Goal: Find specific page/section: Find specific page/section

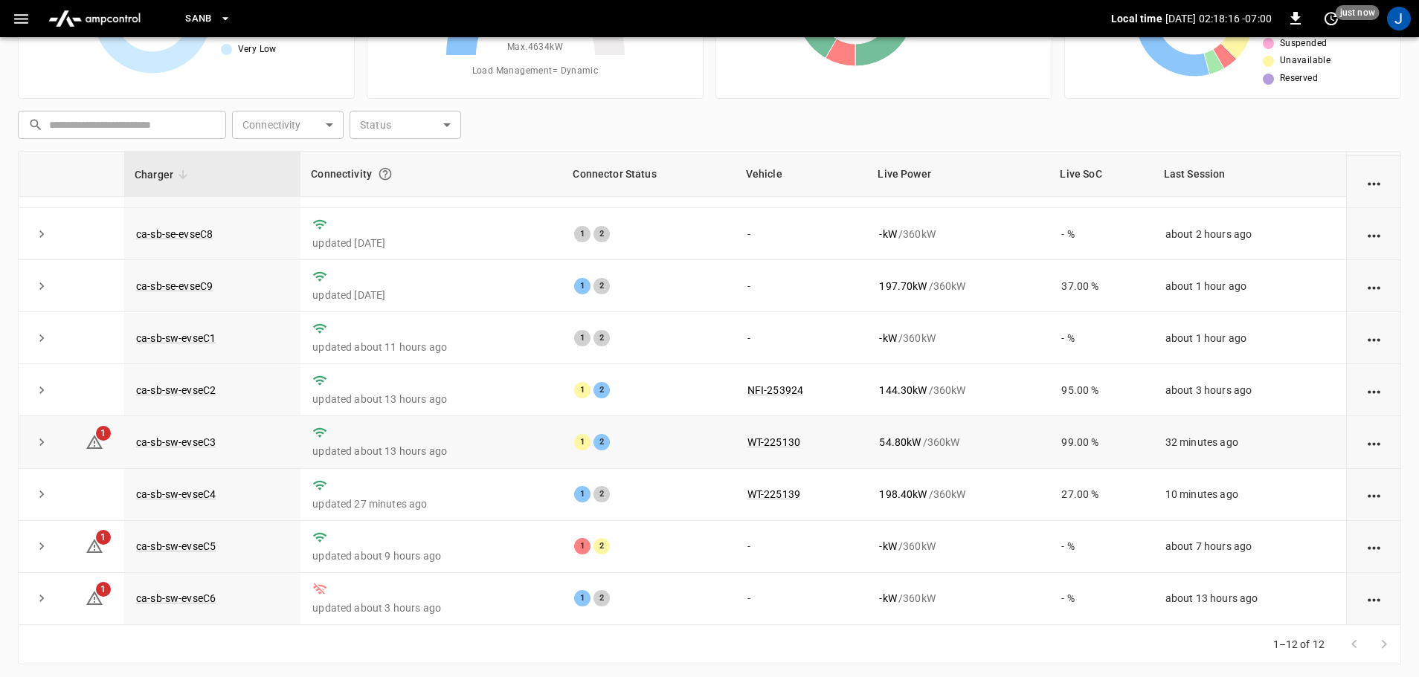
scroll to position [149, 0]
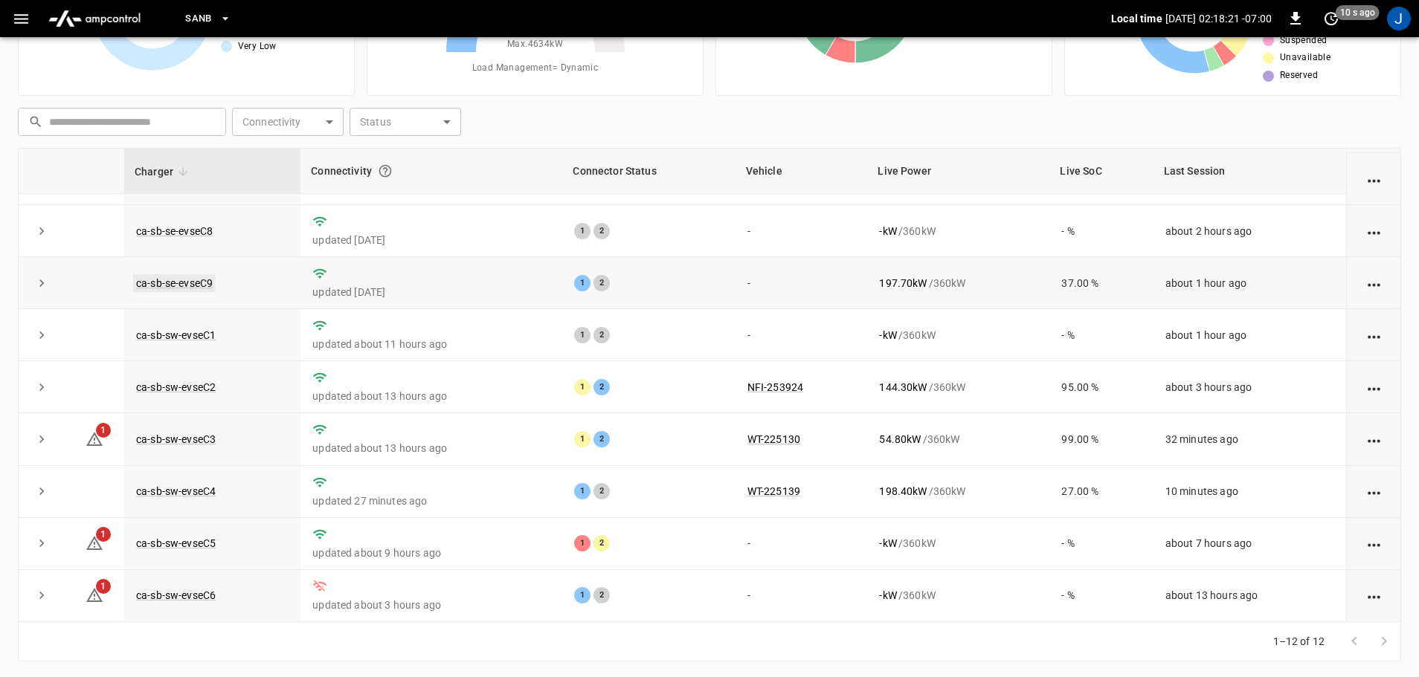
click at [166, 280] on link "ca-sb-se-evseC9" at bounding box center [174, 283] width 83 height 18
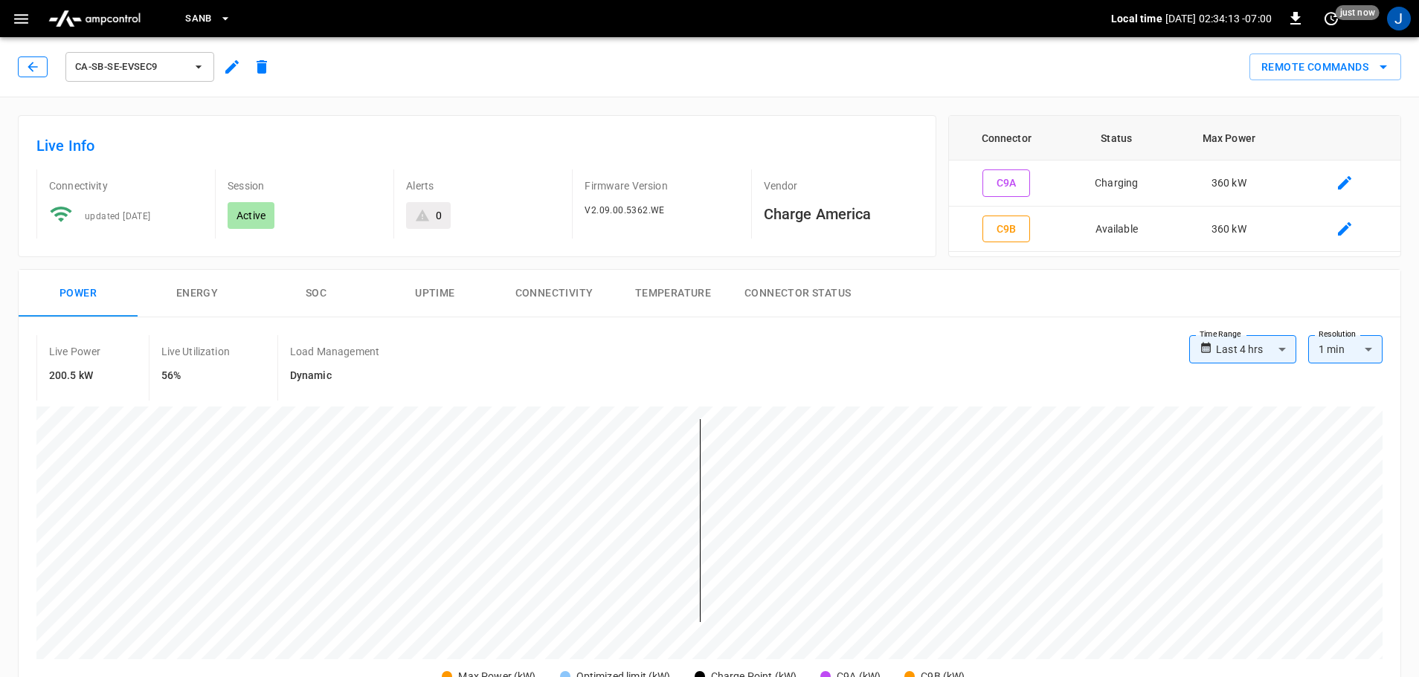
click at [27, 58] on button "button" at bounding box center [33, 67] width 30 height 21
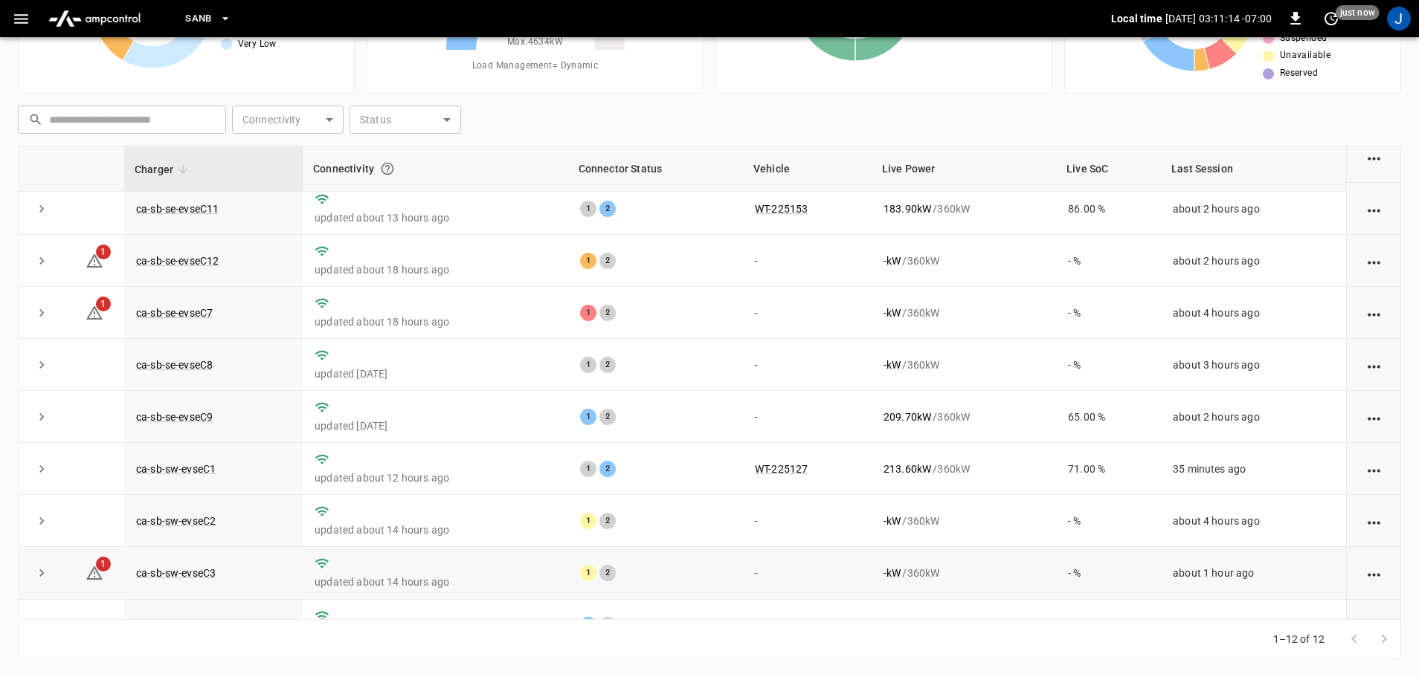
scroll to position [57, 0]
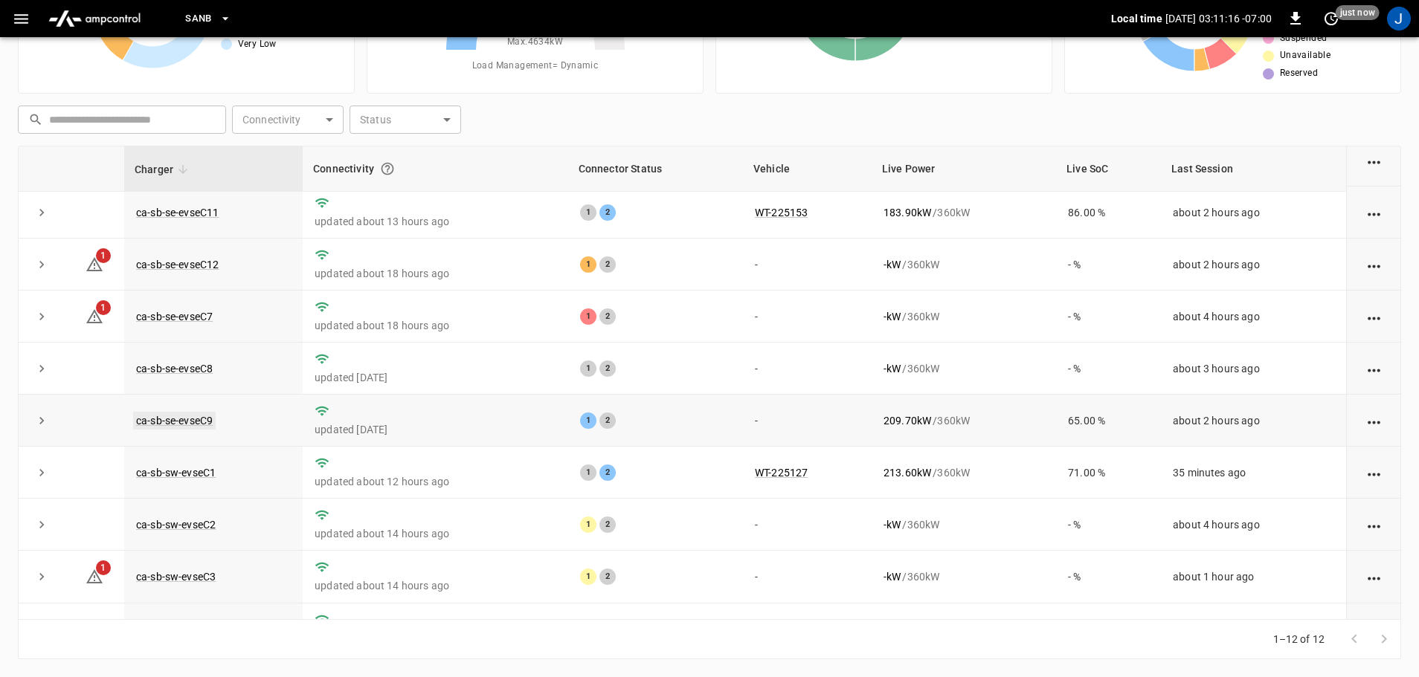
click at [184, 429] on link "ca-sb-se-evseC9" at bounding box center [174, 421] width 83 height 18
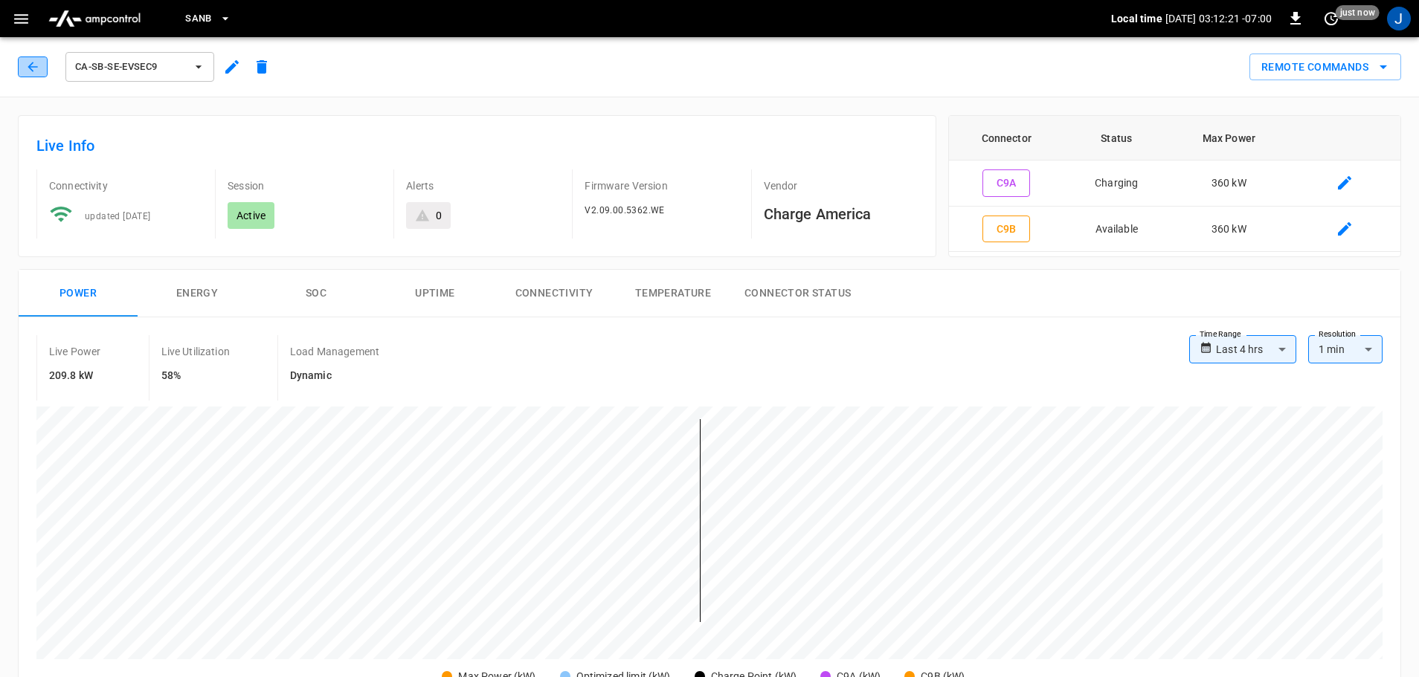
click at [39, 63] on button "button" at bounding box center [33, 67] width 30 height 21
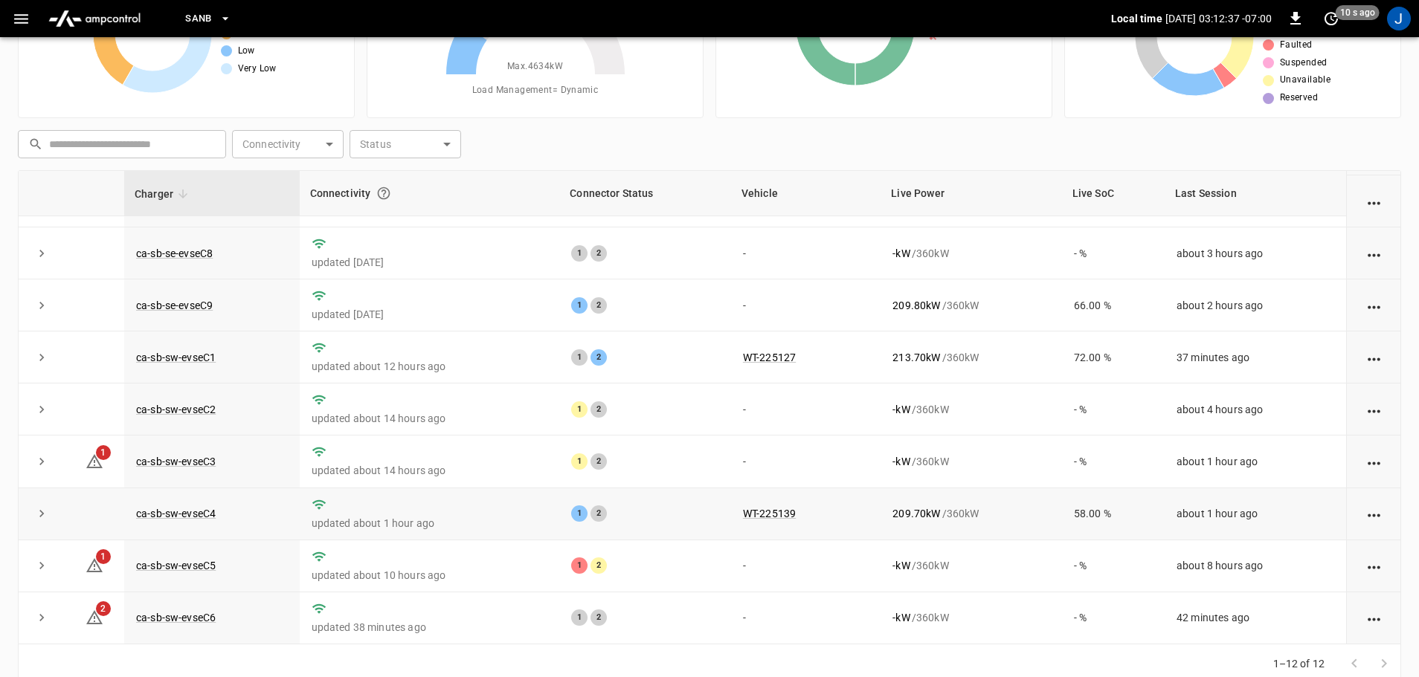
scroll to position [151, 0]
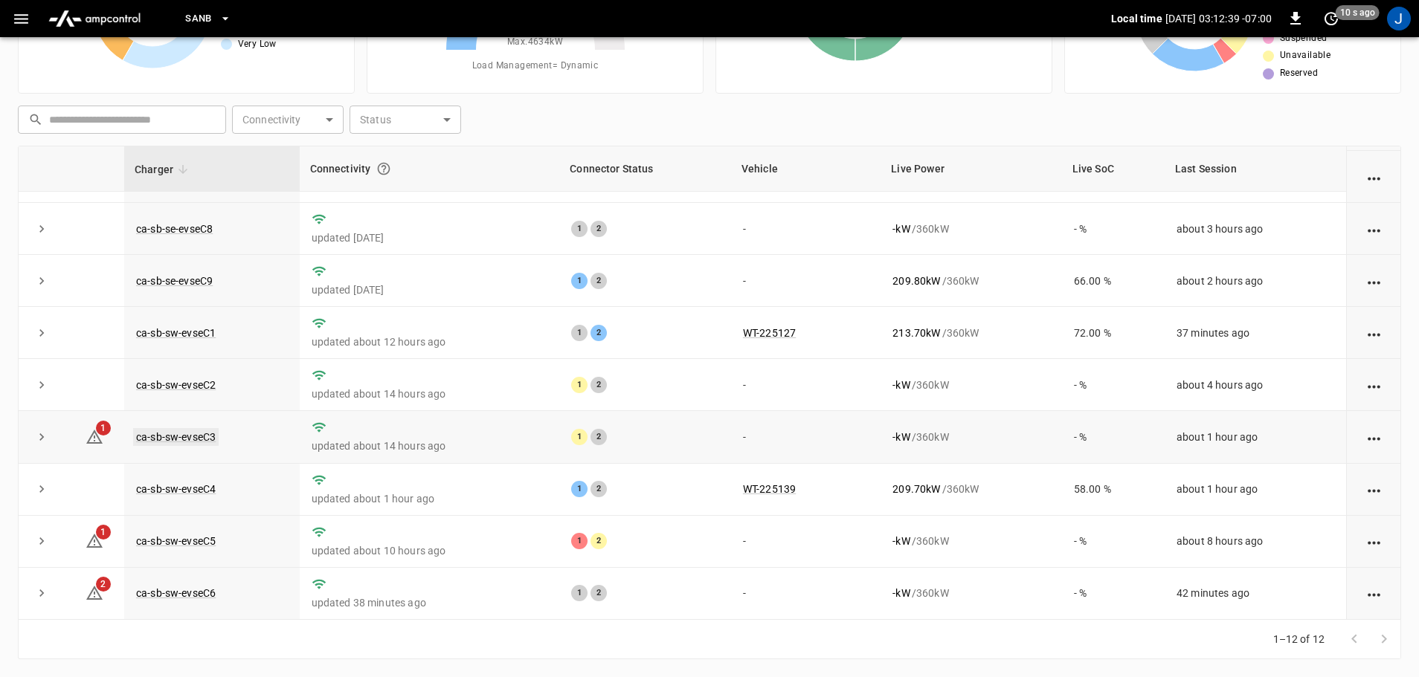
click at [180, 436] on link "ca-sb-sw-evseC3" at bounding box center [176, 437] width 86 height 18
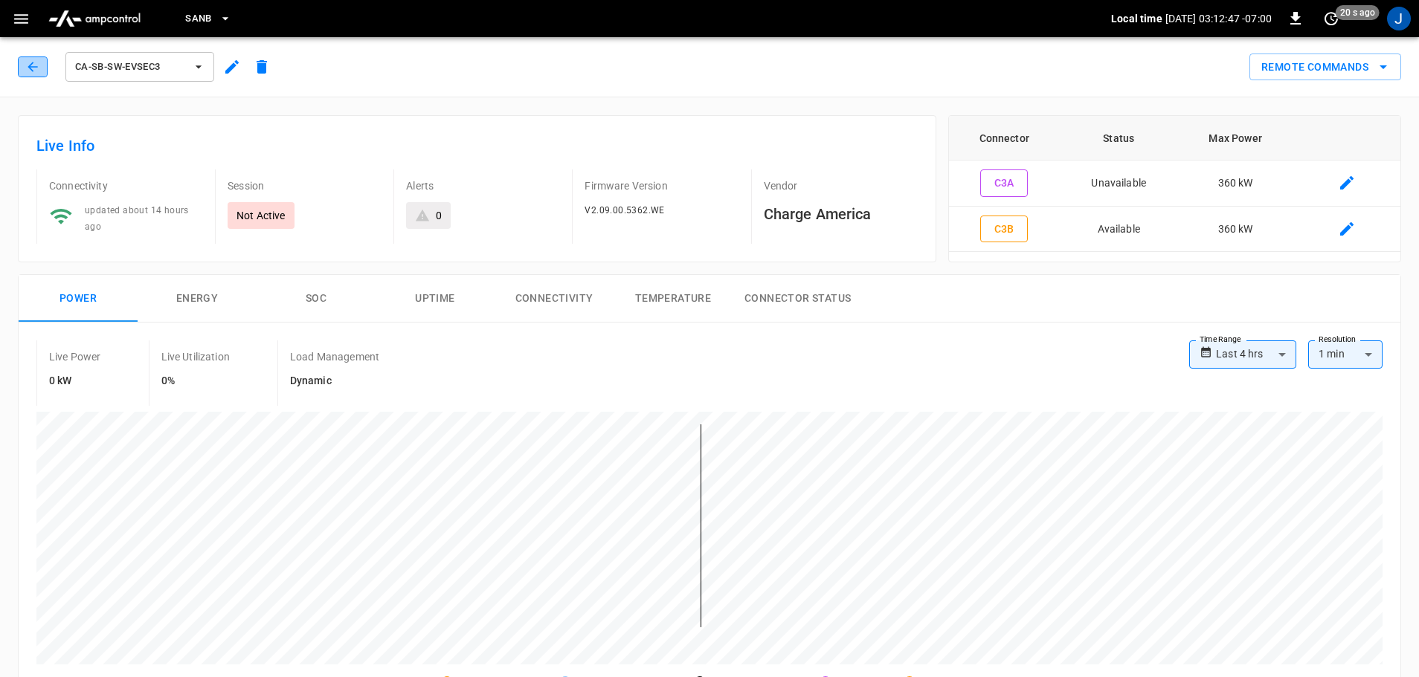
click at [46, 66] on button "button" at bounding box center [33, 67] width 30 height 21
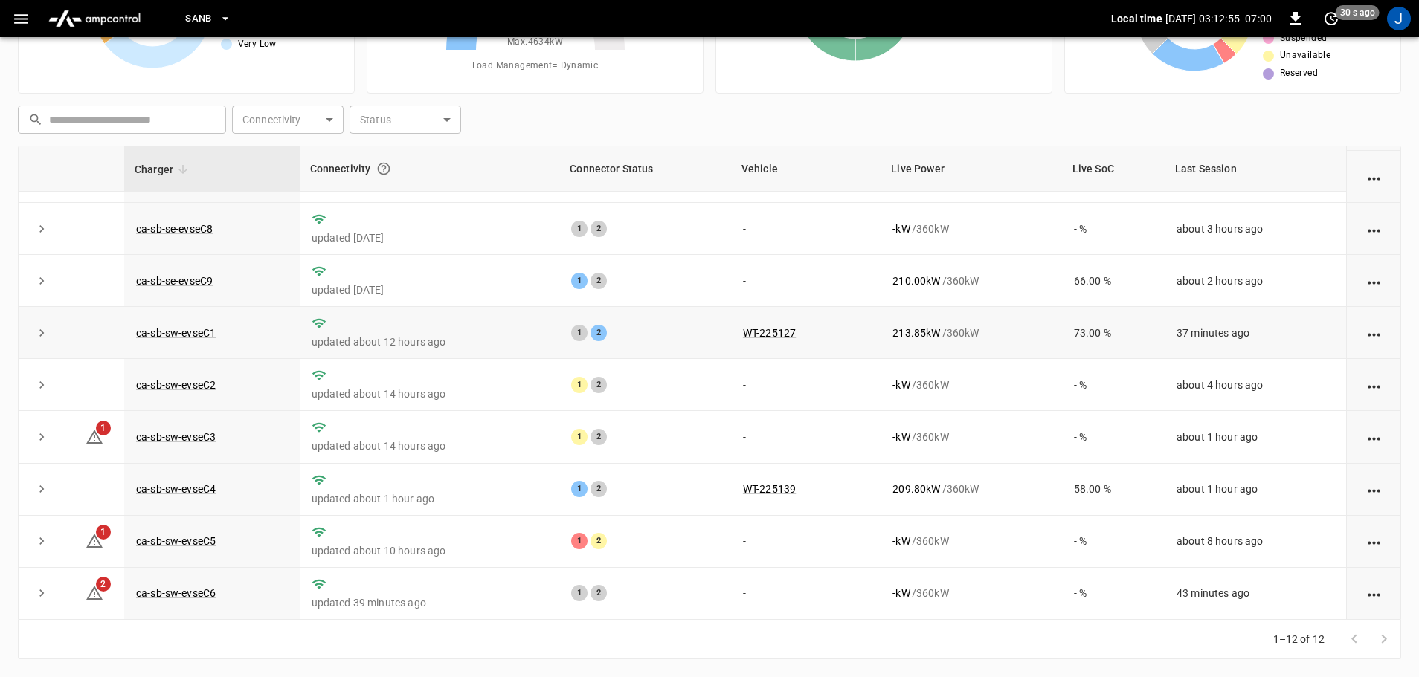
scroll to position [206, 0]
click at [202, 542] on link "ca-sb-sw-evseC5" at bounding box center [176, 541] width 86 height 18
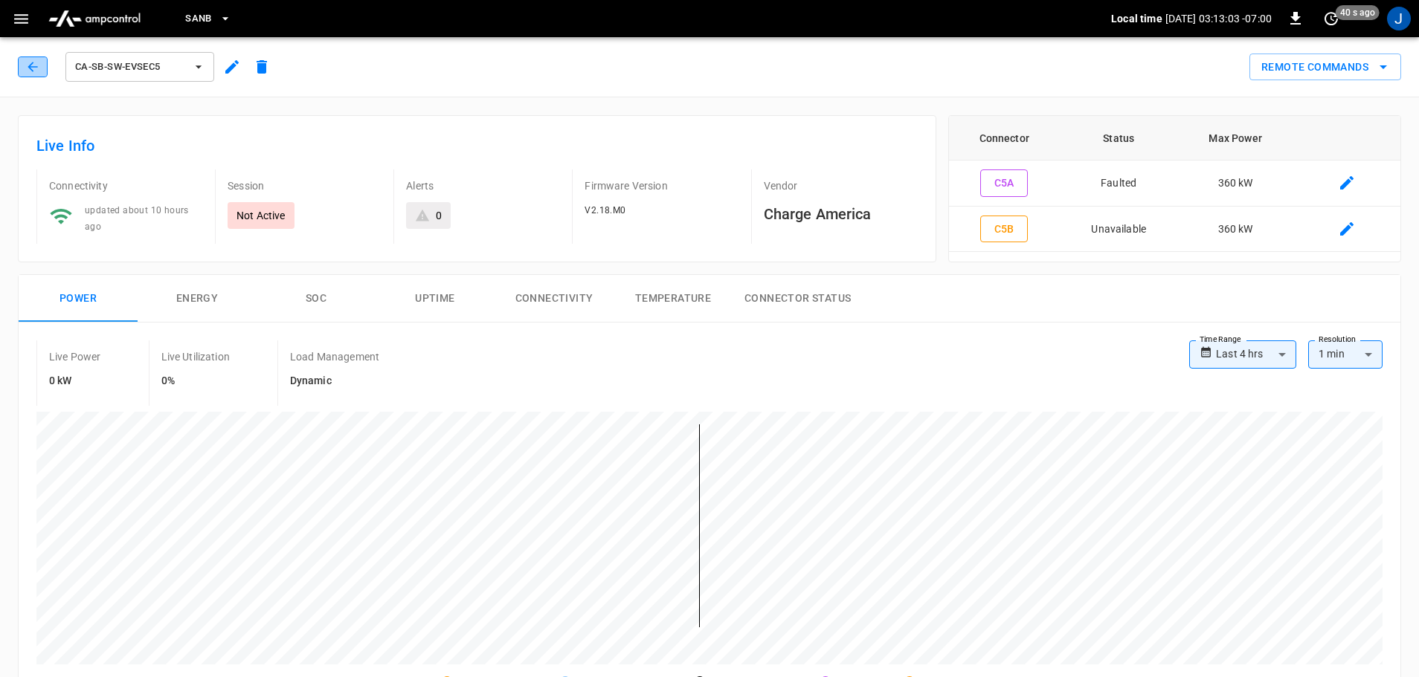
click at [36, 69] on icon "button" at bounding box center [32, 66] width 15 height 15
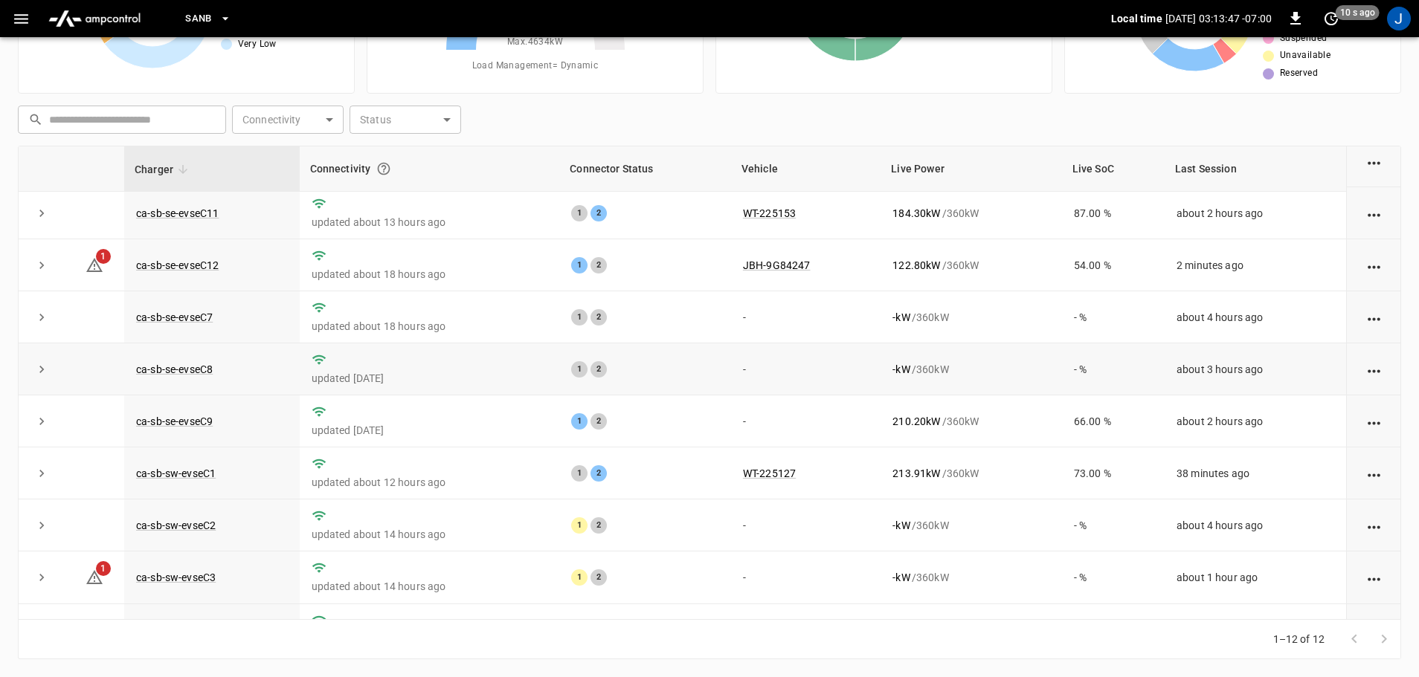
scroll to position [149, 0]
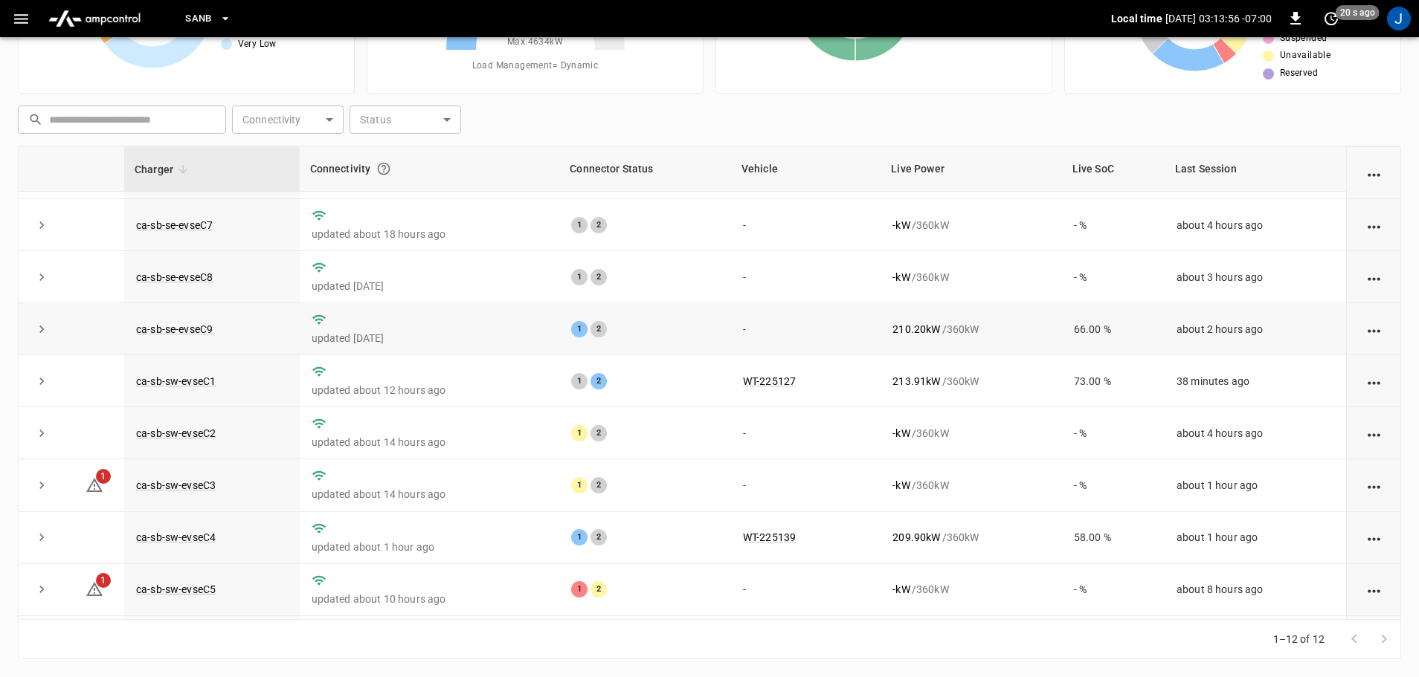
click at [184, 340] on td "ca-sb-se-evseC9" at bounding box center [211, 329] width 175 height 52
click at [196, 334] on link "ca-sb-se-evseC9" at bounding box center [174, 329] width 83 height 18
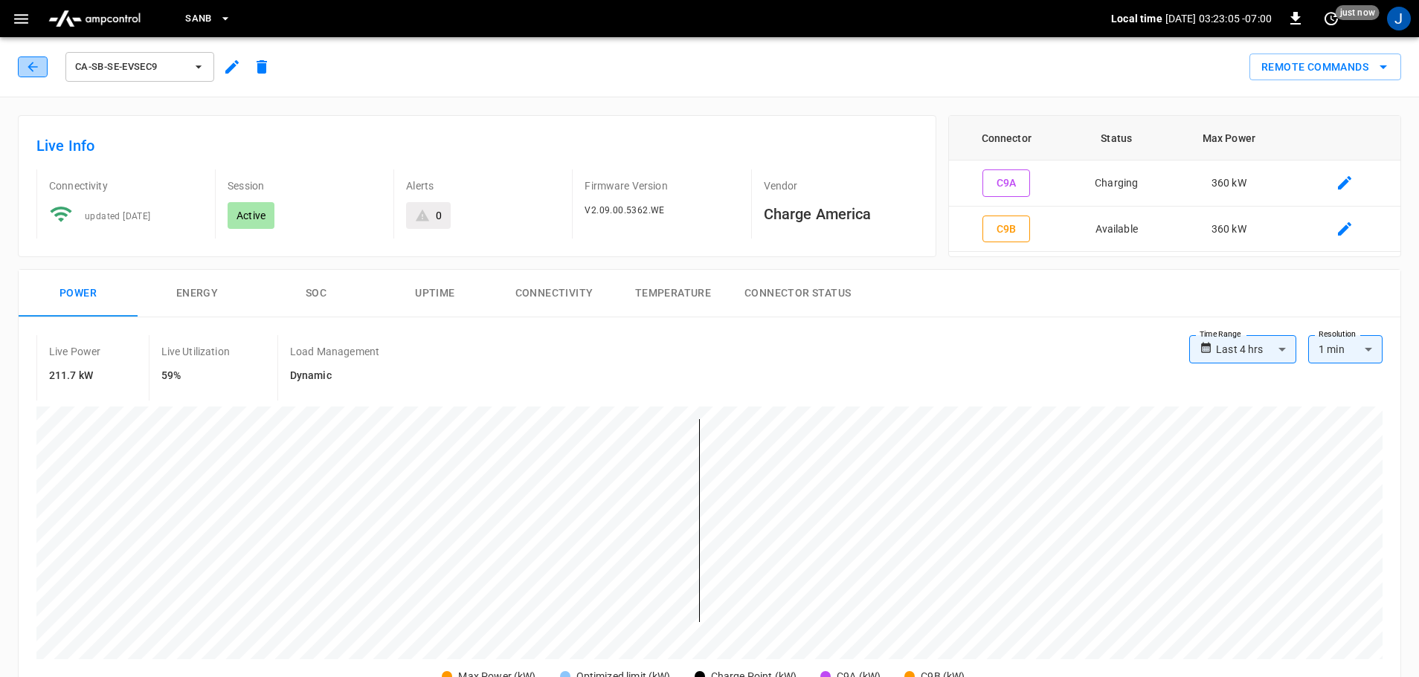
click at [28, 65] on icon "button" at bounding box center [32, 66] width 15 height 15
